Goal: Communication & Community: Answer question/provide support

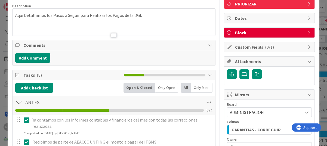
scroll to position [27, 0]
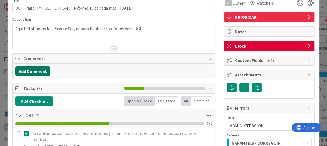
click at [32, 70] on button "Add Comment" at bounding box center [32, 71] width 35 height 10
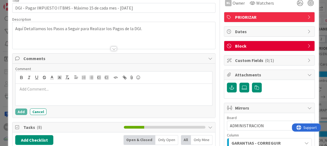
click at [26, 88] on p at bounding box center [114, 89] width 192 height 6
click at [21, 111] on button "Add" at bounding box center [21, 111] width 12 height 7
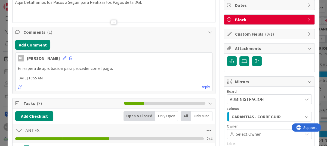
scroll to position [54, 0]
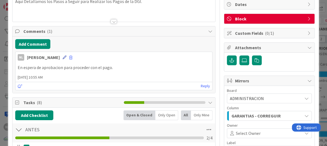
click at [63, 57] on icon at bounding box center [65, 57] width 4 height 4
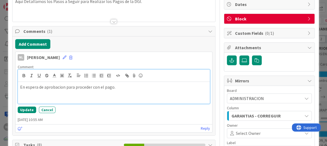
click at [65, 87] on p "En espera de aprobacion para proceder con el pago." at bounding box center [113, 87] width 187 height 6
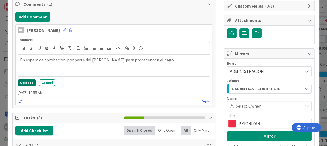
click at [24, 82] on button "Update" at bounding box center [27, 82] width 18 height 7
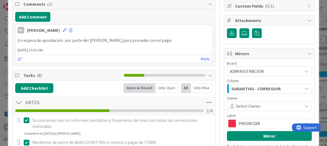
scroll to position [0, 0]
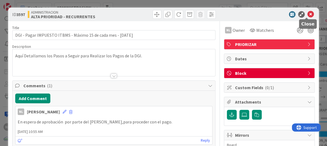
click at [307, 13] on icon at bounding box center [310, 14] width 7 height 7
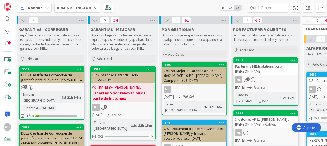
click at [53, 78] on div "DELL- Gestión de Corrección de garantía para nuevo equipo #74LTBB4" at bounding box center [52, 77] width 64 height 12
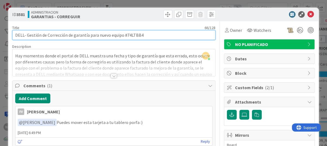
drag, startPoint x: 125, startPoint y: 35, endPoint x: 146, endPoint y: 34, distance: 20.7
click at [146, 34] on input "DELL- Gestión de Corrección de garantía para nuevo equipo #74LTBB4" at bounding box center [113, 35] width 203 height 10
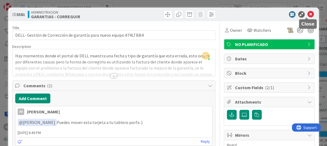
click at [308, 14] on icon at bounding box center [310, 14] width 7 height 7
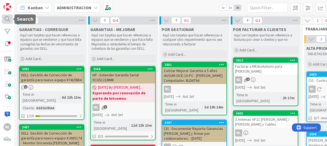
click at [4, 20] on div at bounding box center [7, 19] width 11 height 10
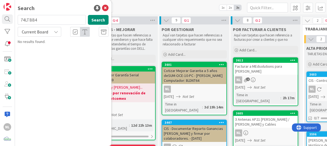
type input "74LTBB4"
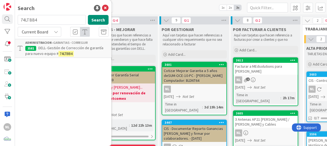
click at [52, 47] on span "DELL- Gestión de Corrección de garantía para nuevo equipo #" at bounding box center [64, 50] width 78 height 11
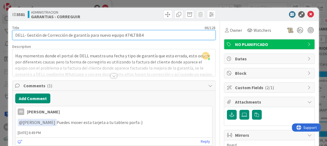
drag, startPoint x: 125, startPoint y: 35, endPoint x: 149, endPoint y: 35, distance: 23.6
click at [149, 35] on input "DELL- Gestión de Corrección de garantía para nuevo equipo #74LTBB4" at bounding box center [113, 35] width 203 height 10
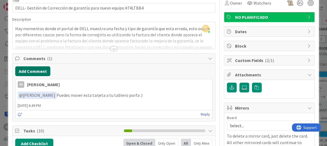
click at [32, 69] on button "Add Comment" at bounding box center [32, 71] width 35 height 10
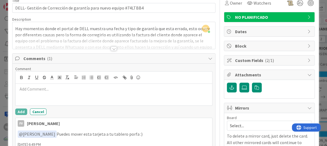
click at [25, 89] on p at bounding box center [114, 89] width 192 height 6
click at [78, 90] on p "No se ubica factura en interfuerza." at bounding box center [114, 89] width 192 height 6
drag, startPoint x: 69, startPoint y: 90, endPoint x: 87, endPoint y: 99, distance: 20.2
click at [87, 99] on div "No se ubica factura en interfuerza." at bounding box center [113, 95] width 197 height 22
drag, startPoint x: 69, startPoint y: 88, endPoint x: 85, endPoint y: 90, distance: 15.9
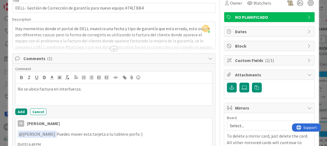
click at [85, 90] on p "No se ubica factura en interfuerza." at bounding box center [114, 89] width 192 height 6
drag, startPoint x: 80, startPoint y: 89, endPoint x: 99, endPoint y: 91, distance: 19.3
click at [80, 89] on p "No se ubica factura en interfuerza." at bounding box center [114, 89] width 192 height 6
click at [19, 110] on button "Add" at bounding box center [21, 111] width 12 height 7
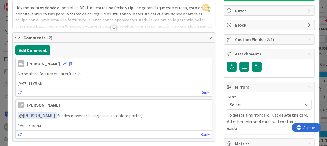
scroll to position [54, 0]
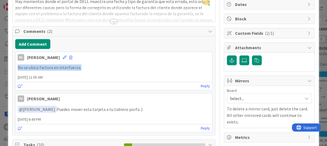
drag, startPoint x: 84, startPoint y: 69, endPoint x: 14, endPoint y: 66, distance: 70.2
click at [14, 66] on div "Add Comment NL [PERSON_NAME] [DATE] 11:05 AM No se ubica factura en interfuerza…" at bounding box center [114, 85] width 203 height 99
drag, startPoint x: 14, startPoint y: 66, endPoint x: 69, endPoint y: 67, distance: 55.2
copy p "No se ubica factura en interfuerza."
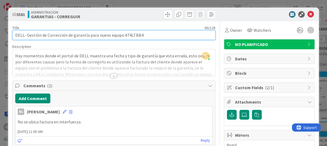
drag, startPoint x: 126, startPoint y: 35, endPoint x: 148, endPoint y: 35, distance: 21.2
click at [148, 35] on input "DELL- Gestión de Corrección de garantía para nuevo equipo #74LTBB4" at bounding box center [113, 35] width 203 height 10
drag, startPoint x: 145, startPoint y: 35, endPoint x: 126, endPoint y: 34, distance: 19.3
click at [126, 34] on input "DELL- Gestión de Corrección de garantía para nuevo equipo #74LTBB4" at bounding box center [113, 35] width 203 height 10
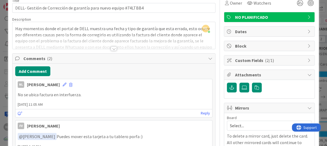
click at [111, 48] on div at bounding box center [114, 48] width 6 height 4
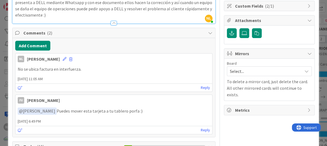
scroll to position [0, 0]
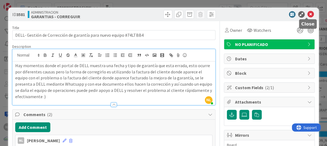
click at [307, 13] on icon at bounding box center [310, 14] width 7 height 7
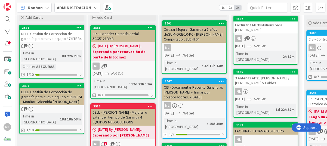
scroll to position [54, 0]
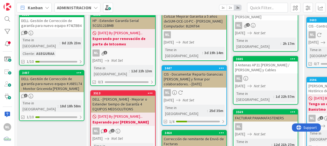
click at [51, 75] on div "DELL- Gestión de Corrección de garantía para nuevo equipo #J685174 - Monitor Gr…" at bounding box center [52, 83] width 64 height 17
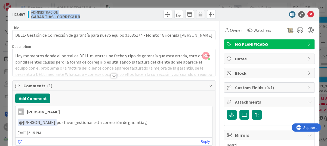
drag, startPoint x: 30, startPoint y: 17, endPoint x: 83, endPoint y: 15, distance: 53.0
click at [83, 15] on div "ADMINISTRACION GARANTIAS - CORREGUIR" at bounding box center [70, 14] width 85 height 9
drag, startPoint x: 83, startPoint y: 15, endPoint x: 75, endPoint y: 18, distance: 8.7
copy div "ADMINISTRACION GARANTIAS - CORREGUIR"
click at [111, 76] on div at bounding box center [114, 76] width 6 height 4
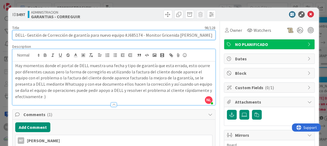
drag, startPoint x: 126, startPoint y: 35, endPoint x: 141, endPoint y: 35, distance: 14.7
click at [141, 35] on input "DELL- Gestión de Corrección de garantía para nuevo equipo #J685174 - Monitor Gr…" at bounding box center [113, 35] width 203 height 10
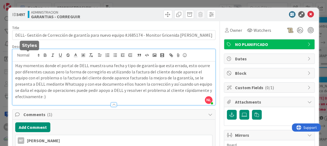
click at [122, 14] on div at bounding box center [165, 14] width 100 height 9
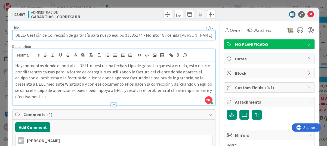
drag, startPoint x: 125, startPoint y: 35, endPoint x: 141, endPoint y: 34, distance: 16.6
click at [141, 34] on input "DELL- Gestión de Corrección de garantía para nuevo equipo #J685174 - Monitor Gr…" at bounding box center [113, 35] width 203 height 10
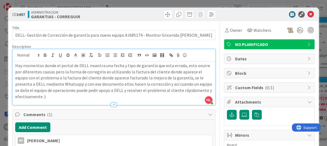
drag, startPoint x: 136, startPoint y: 36, endPoint x: 103, endPoint y: 21, distance: 35.8
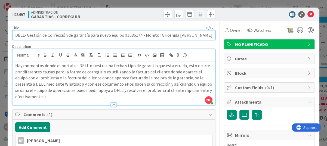
drag, startPoint x: 126, startPoint y: 35, endPoint x: 141, endPoint y: 35, distance: 15.0
click at [141, 35] on input "DELL- Gestión de Corrección de garantía para nuevo equipo #J685174 - Monitor Gr…" at bounding box center [113, 35] width 203 height 10
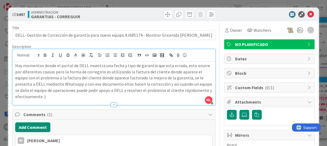
click at [132, 123] on div "Add Comment" at bounding box center [113, 127] width 197 height 10
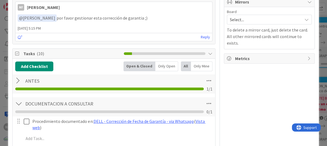
scroll to position [136, 0]
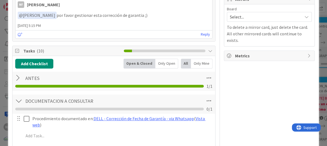
click at [17, 76] on div at bounding box center [18, 78] width 7 height 10
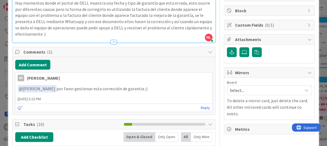
scroll to position [54, 0]
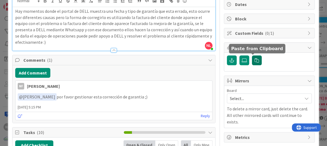
click at [254, 61] on icon "button" at bounding box center [256, 60] width 4 height 4
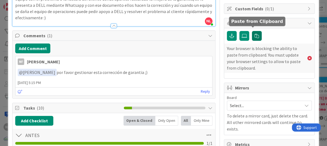
scroll to position [82, 0]
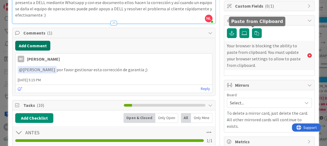
click at [28, 46] on button "Add Comment" at bounding box center [32, 46] width 35 height 10
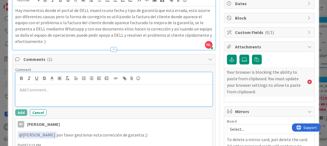
scroll to position [54, 0]
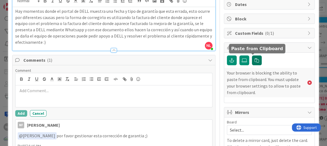
click at [254, 60] on icon "button" at bounding box center [256, 60] width 4 height 4
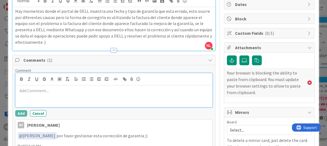
click at [41, 90] on p at bounding box center [114, 91] width 192 height 6
click at [23, 92] on p at bounding box center [114, 91] width 192 height 6
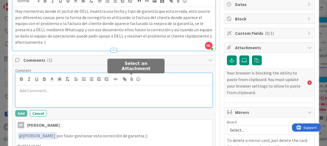
click at [131, 77] on icon at bounding box center [131, 79] width 7 height 8
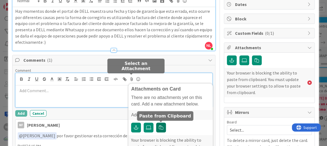
click at [161, 126] on icon "button" at bounding box center [161, 127] width 4 height 4
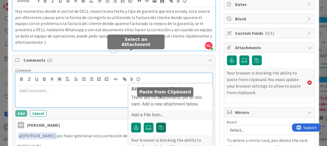
scroll to position [82, 0]
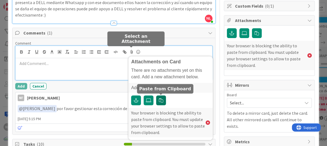
click at [160, 101] on icon "button" at bounding box center [161, 100] width 4 height 4
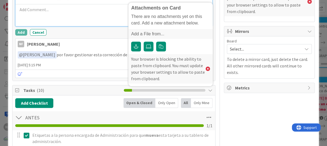
scroll to position [136, 0]
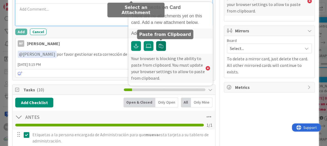
click at [160, 45] on icon "button" at bounding box center [161, 46] width 4 height 4
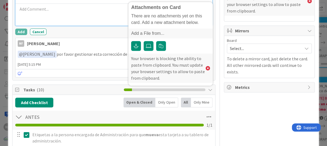
scroll to position [109, 0]
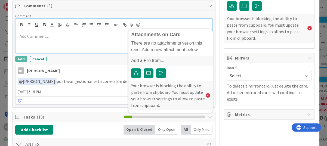
click at [32, 37] on p at bounding box center [114, 36] width 192 height 6
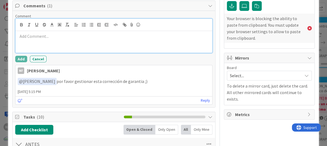
click at [47, 38] on p at bounding box center [114, 36] width 192 height 6
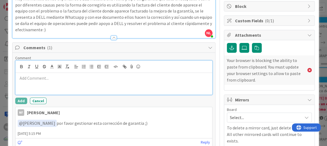
scroll to position [82, 0]
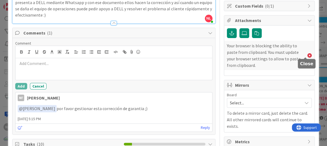
click at [307, 55] on icon at bounding box center [309, 55] width 4 height 4
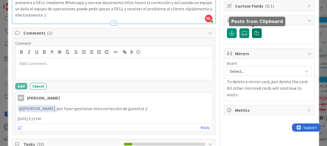
click at [254, 34] on icon "button" at bounding box center [256, 33] width 4 height 4
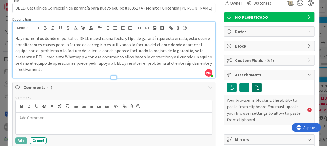
scroll to position [0, 0]
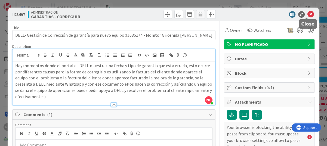
click at [307, 14] on icon at bounding box center [310, 14] width 7 height 7
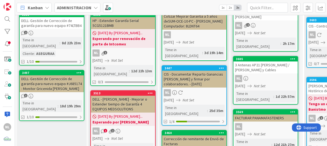
click at [60, 78] on div "DELL- Gestión de Corrección de garantía para nuevo equipo #J685174 - Monitor Gr…" at bounding box center [52, 83] width 64 height 17
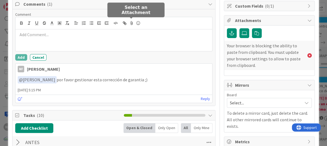
click at [130, 22] on icon at bounding box center [131, 23] width 7 height 8
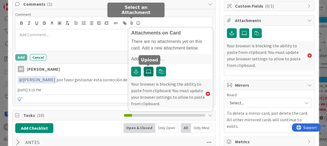
click at [147, 73] on icon at bounding box center [148, 71] width 5 height 4
click at [144, 67] on input "file" at bounding box center [144, 67] width 0 height 0
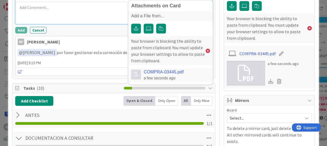
scroll to position [82, 0]
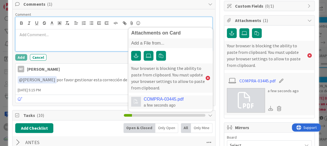
click at [57, 39] on div at bounding box center [113, 40] width 197 height 22
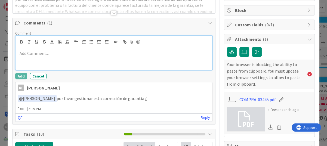
scroll to position [54, 0]
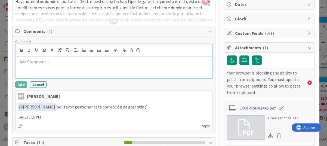
click at [134, 61] on p at bounding box center [114, 62] width 192 height 6
click at [42, 63] on p at bounding box center [114, 62] width 192 height 6
click at [27, 63] on p at bounding box center [114, 62] width 192 height 6
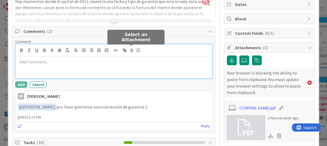
click at [130, 50] on icon at bounding box center [131, 50] width 7 height 8
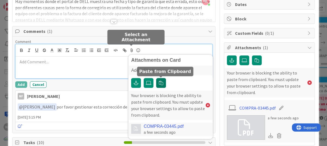
click at [159, 85] on icon "button" at bounding box center [161, 83] width 4 height 4
drag, startPoint x: 160, startPoint y: 84, endPoint x: 97, endPoint y: 67, distance: 64.7
click at [97, 67] on div at bounding box center [113, 68] width 197 height 22
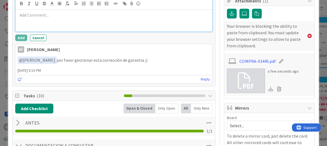
scroll to position [109, 0]
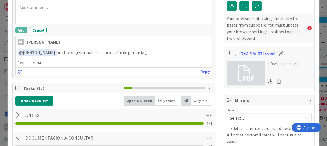
click at [268, 82] on icon at bounding box center [270, 81] width 5 height 5
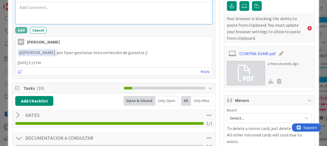
click at [166, 13] on div at bounding box center [113, 13] width 197 height 22
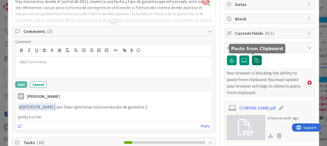
click at [254, 60] on icon "button" at bounding box center [256, 60] width 4 height 4
drag, startPoint x: 254, startPoint y: 60, endPoint x: 257, endPoint y: 61, distance: 3.0
click at [257, 61] on button "button" at bounding box center [257, 60] width 10 height 10
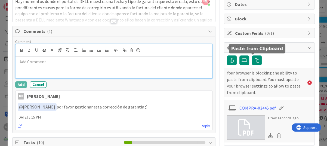
drag, startPoint x: 254, startPoint y: 60, endPoint x: 54, endPoint y: 66, distance: 199.9
click at [54, 66] on div at bounding box center [113, 68] width 197 height 22
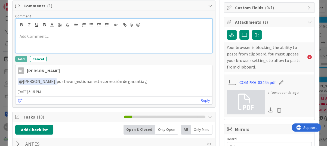
scroll to position [82, 0]
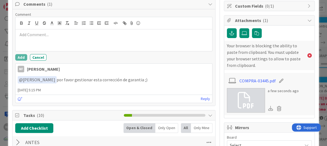
click at [72, 87] on span "[DATE] 5:15 PM" at bounding box center [113, 90] width 197 height 6
click at [38, 58] on button "Cancel" at bounding box center [38, 57] width 17 height 7
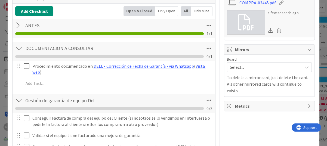
scroll to position [163, 0]
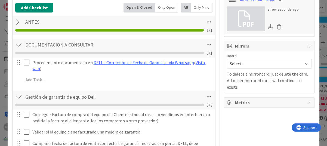
click at [299, 62] on div "Select..." at bounding box center [269, 64] width 85 height 10
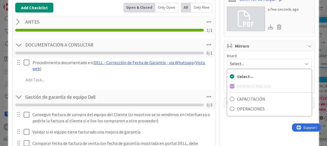
click at [299, 62] on div "Select..." at bounding box center [269, 64] width 85 height 10
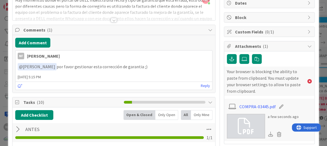
scroll to position [54, 0]
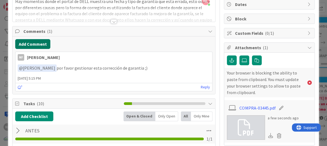
click at [30, 45] on button "Add Comment" at bounding box center [32, 44] width 35 height 10
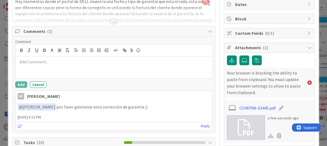
click at [33, 61] on p at bounding box center [114, 62] width 192 height 6
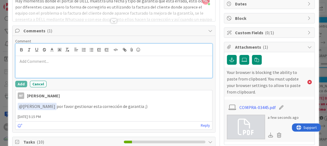
scroll to position [0, 0]
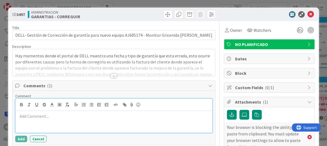
click at [28, 114] on p at bounding box center [114, 116] width 192 height 6
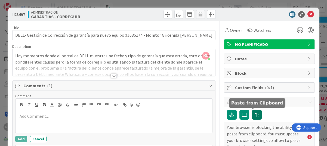
click at [254, 115] on icon "button" at bounding box center [256, 115] width 4 height 4
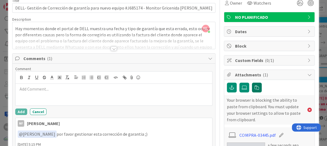
scroll to position [54, 0]
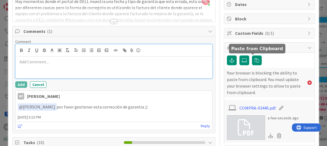
click at [36, 62] on p at bounding box center [114, 62] width 192 height 6
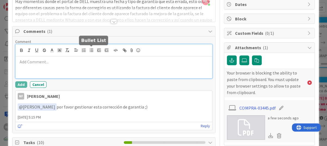
scroll to position [0, 0]
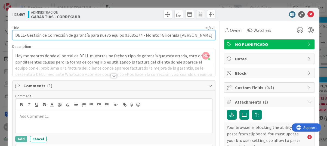
drag, startPoint x: 127, startPoint y: 36, endPoint x: 143, endPoint y: 36, distance: 16.0
click at [143, 36] on input "DELL- Gestión de Corrección de garantía para nuevo equipo #J685174 - Monitor Gr…" at bounding box center [113, 35] width 203 height 10
drag, startPoint x: 126, startPoint y: 34, endPoint x: 141, endPoint y: 35, distance: 15.2
click at [141, 35] on input "DELL- Gestión de Corrección de garantía para nuevo equipo #J685174 - Monitor Gr…" at bounding box center [113, 35] width 203 height 10
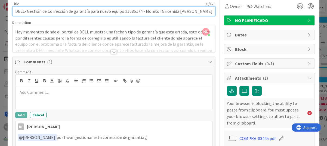
scroll to position [54, 0]
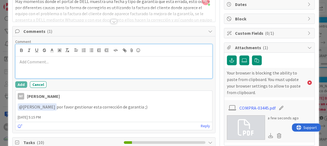
click at [38, 62] on p at bounding box center [114, 62] width 192 height 6
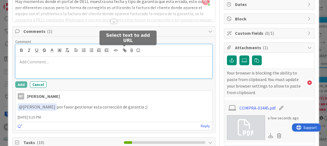
click at [122, 50] on icon "button" at bounding box center [124, 50] width 5 height 5
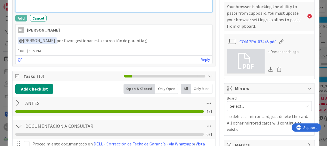
scroll to position [82, 0]
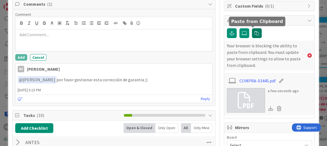
click at [254, 33] on icon "button" at bounding box center [256, 33] width 4 height 4
click at [239, 79] on link "COMPRA-03445.pdf" at bounding box center [257, 80] width 36 height 7
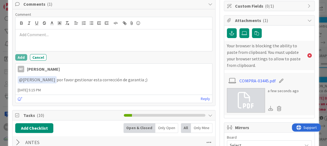
scroll to position [136, 0]
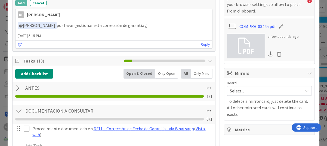
click at [270, 87] on span "Select..." at bounding box center [265, 91] width 70 height 8
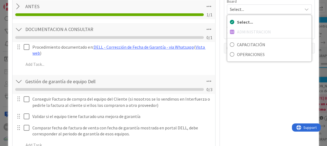
scroll to position [163, 0]
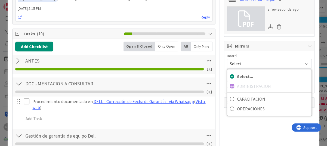
click at [247, 26] on icon at bounding box center [246, 19] width 16 height 16
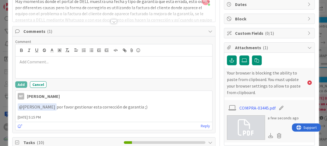
scroll to position [82, 0]
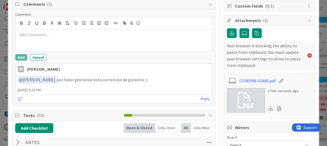
click at [177, 78] on p "﻿ @ [PERSON_NAME] ﻿ por favor gestionar esta corrección de garantia ;)" at bounding box center [114, 79] width 192 height 7
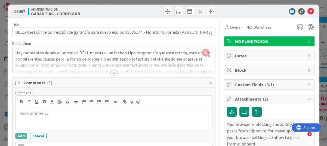
scroll to position [0, 0]
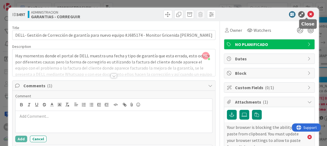
click at [307, 13] on icon at bounding box center [310, 14] width 7 height 7
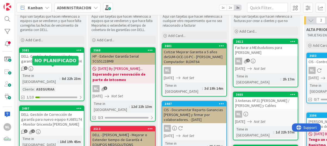
scroll to position [54, 0]
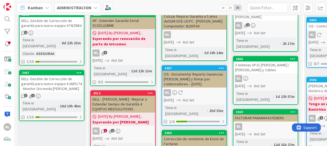
click at [54, 81] on div "DELL- Gestión de Corrección de garantía para nuevo equipo #J685174 - Monitor Gr…" at bounding box center [52, 83] width 64 height 17
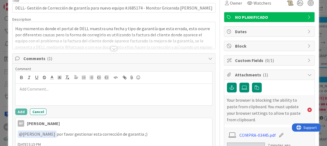
scroll to position [82, 0]
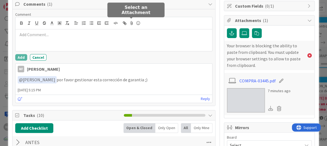
click at [130, 20] on icon at bounding box center [131, 23] width 7 height 8
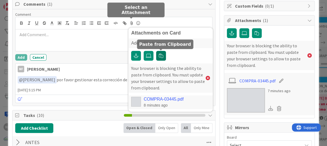
click at [160, 55] on icon "button" at bounding box center [161, 56] width 4 height 4
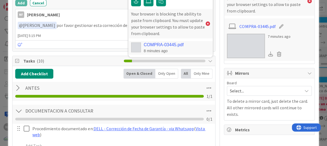
scroll to position [109, 0]
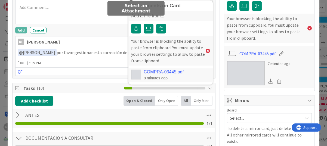
click at [52, 9] on p at bounding box center [114, 7] width 192 height 6
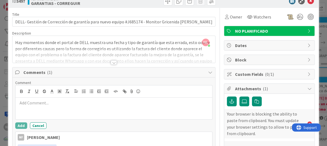
scroll to position [0, 0]
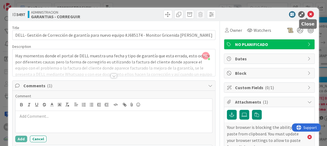
click at [307, 11] on icon at bounding box center [310, 14] width 7 height 7
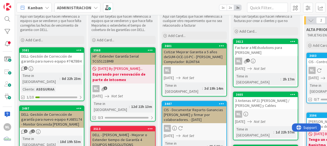
scroll to position [27, 0]
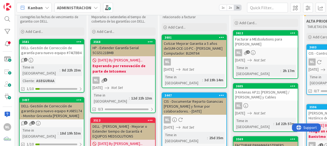
click at [113, 53] on div "HP - Extender Garantía Serial 5CG5121BMB" at bounding box center [123, 50] width 64 height 12
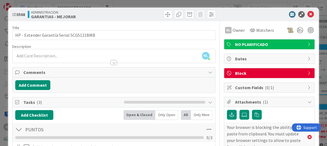
scroll to position [109, 0]
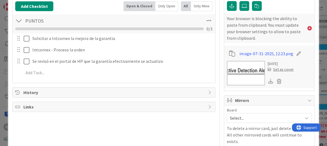
click at [244, 69] on img at bounding box center [246, 73] width 38 height 24
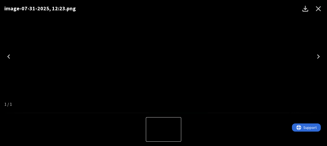
click at [319, 8] on icon "Close" at bounding box center [318, 8] width 9 height 9
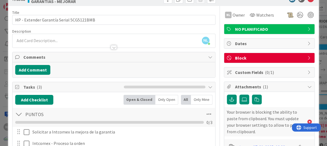
scroll to position [0, 0]
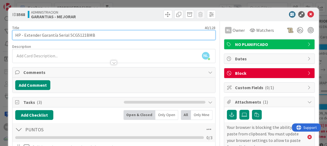
drag, startPoint x: 68, startPoint y: 35, endPoint x: 103, endPoint y: 35, distance: 35.6
click at [103, 35] on input "HP - Extender Garantía Serial 5CG5121BMB" at bounding box center [113, 35] width 203 height 10
drag, startPoint x: 99, startPoint y: 36, endPoint x: 69, endPoint y: 33, distance: 30.9
click at [69, 33] on input "HP - Extender Garantía Serial 5CG5121BMB" at bounding box center [113, 35] width 203 height 10
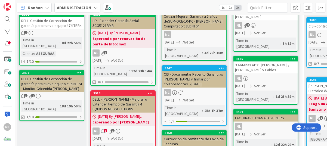
click at [125, 50] on div "NL 1" at bounding box center [123, 52] width 64 height 7
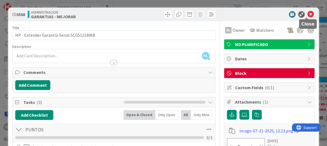
click at [307, 12] on icon at bounding box center [310, 14] width 7 height 7
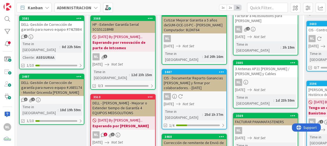
click at [128, 116] on div "24/07/2025 By Nubia... Esperando por INGRAM" at bounding box center [123, 122] width 64 height 13
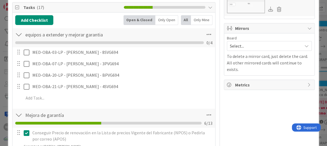
scroll to position [114, 0]
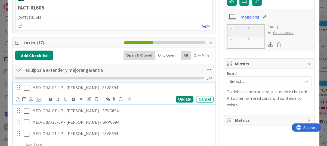
click at [96, 88] on p "MED-OBA-03-LP - Mayda Fuentes - 8SVG694" at bounding box center [121, 88] width 179 height 6
drag, startPoint x: 99, startPoint y: 88, endPoint x: 112, endPoint y: 88, distance: 12.8
click at [112, 88] on p "MED-OBA-03-LP - Mayda Fuentes - 8SVG694" at bounding box center [121, 88] width 179 height 6
drag, startPoint x: 112, startPoint y: 88, endPoint x: 95, endPoint y: 88, distance: 16.6
click at [95, 88] on p "MED-OBA-03-LP - Mayda Fuentes - 8SVG694" at bounding box center [121, 88] width 179 height 6
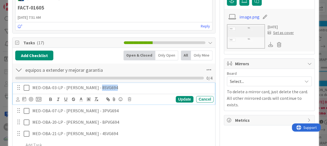
copy p "8SVG694"
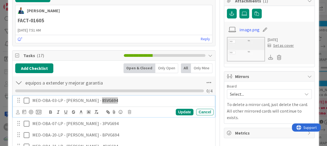
scroll to position [141, 0]
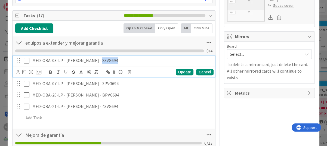
click at [198, 70] on div "Cancel" at bounding box center [204, 72] width 17 height 7
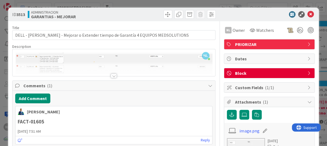
scroll to position [82, 0]
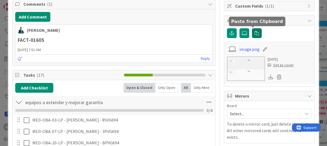
click at [254, 33] on icon "button" at bounding box center [256, 33] width 4 height 4
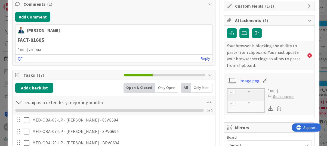
drag, startPoint x: 164, startPoint y: 5, endPoint x: 170, endPoint y: 49, distance: 44.3
click at [170, 49] on span "31 July 2025 7:51 AM" at bounding box center [113, 50] width 197 height 6
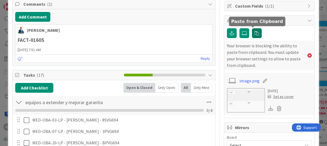
click at [254, 32] on icon "button" at bounding box center [256, 33] width 4 height 4
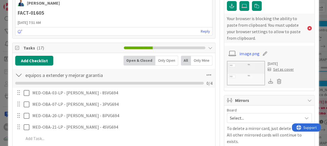
scroll to position [27, 0]
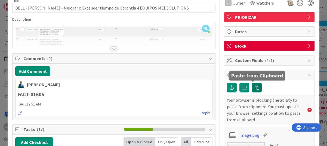
click at [253, 89] on button "button" at bounding box center [257, 88] width 10 height 10
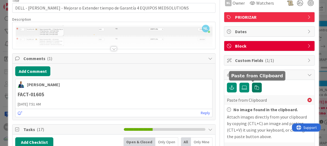
drag, startPoint x: 253, startPoint y: 87, endPoint x: 262, endPoint y: 91, distance: 10.4
click at [254, 87] on icon "button" at bounding box center [256, 87] width 4 height 4
click at [254, 88] on icon "button" at bounding box center [256, 87] width 4 height 4
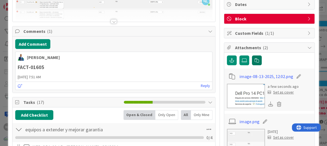
scroll to position [0, 0]
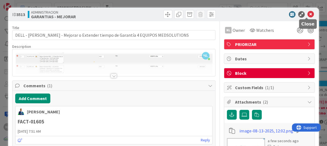
click at [307, 15] on icon at bounding box center [310, 14] width 7 height 7
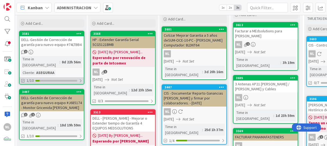
scroll to position [44, 0]
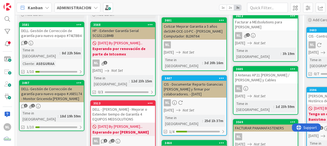
click at [49, 92] on div "DELL- Gestión de Corrección de garantía para nuevo equipo #J685174 - Monitor Gr…" at bounding box center [52, 93] width 64 height 17
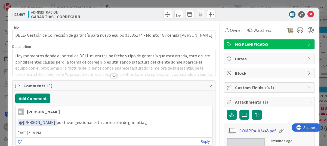
scroll to position [54, 0]
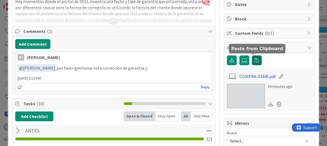
click at [254, 61] on icon "button" at bounding box center [256, 60] width 4 height 4
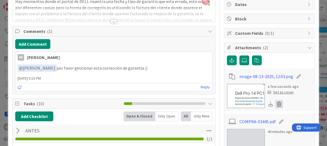
click at [275, 103] on icon at bounding box center [279, 104] width 8 height 8
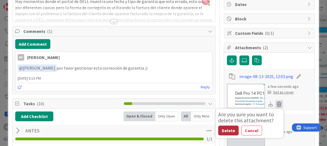
click at [218, 130] on button "Delete" at bounding box center [228, 131] width 20 height 10
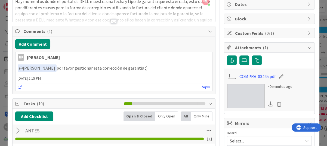
scroll to position [0, 0]
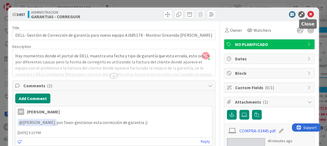
click at [307, 14] on icon at bounding box center [310, 14] width 7 height 7
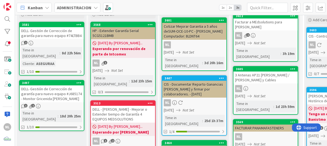
click at [49, 94] on div "DELL- Gestión de Corrección de garantía para nuevo equipo #J685174 - Monitor Gr…" at bounding box center [52, 93] width 64 height 17
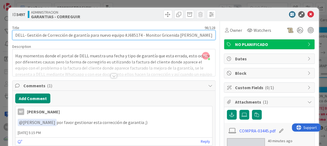
drag, startPoint x: 125, startPoint y: 36, endPoint x: 140, endPoint y: 35, distance: 14.4
click at [140, 35] on input "DELL- Gestión de Corrección de garantía para nuevo equipo #J685174 - Monitor Gr…" at bounding box center [113, 35] width 203 height 10
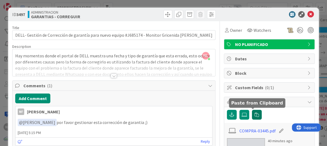
click at [254, 114] on icon "button" at bounding box center [256, 115] width 4 height 4
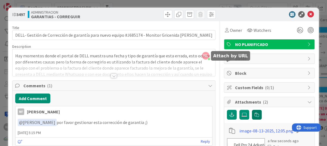
scroll to position [54, 0]
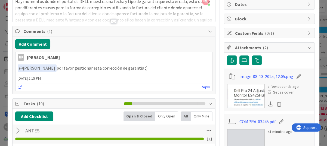
click at [86, 48] on div "Add Comment" at bounding box center [113, 44] width 197 height 10
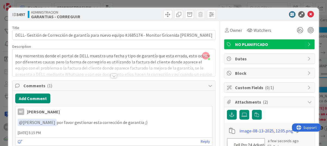
scroll to position [27, 0]
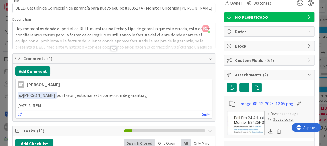
click at [252, 120] on img at bounding box center [246, 123] width 38 height 24
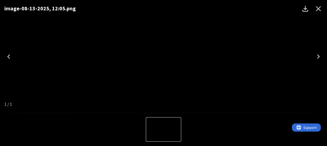
click at [318, 7] on icon "Close" at bounding box center [318, 8] width 9 height 9
